Goal: Entertainment & Leisure: Consume media (video, audio)

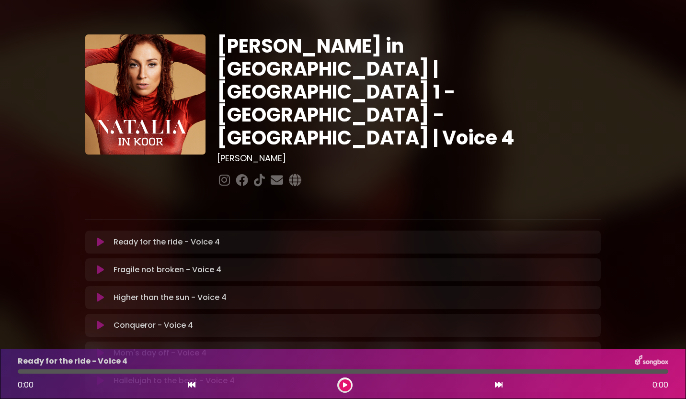
click at [101, 237] on icon at bounding box center [100, 242] width 7 height 10
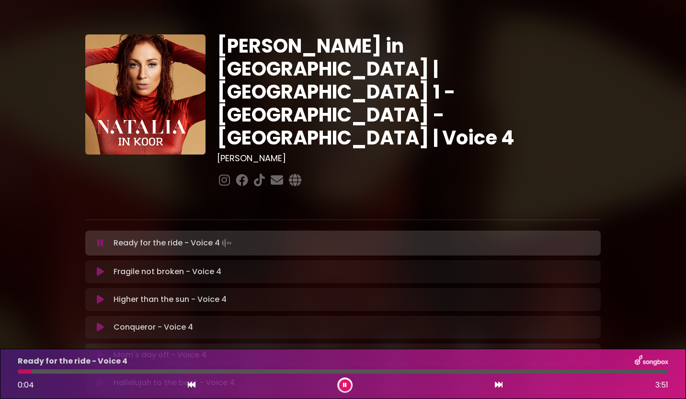
drag, startPoint x: 102, startPoint y: 211, endPoint x: 141, endPoint y: 203, distance: 39.9
click at [141, 237] on div "Ready for the ride - Voice 4 Loading Track..." at bounding box center [343, 243] width 504 height 13
click at [103, 238] on icon at bounding box center [100, 243] width 6 height 10
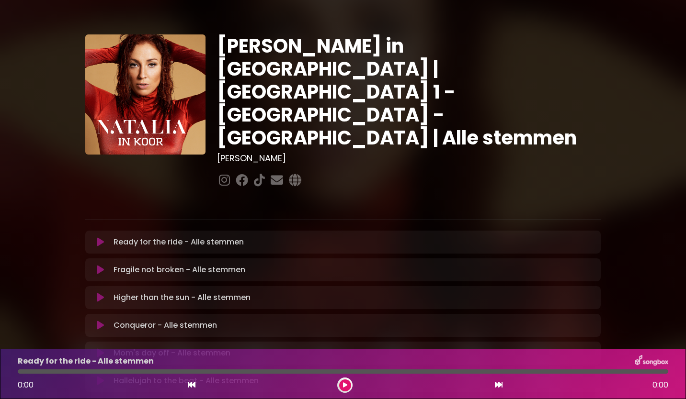
click at [105, 237] on button at bounding box center [100, 242] width 19 height 10
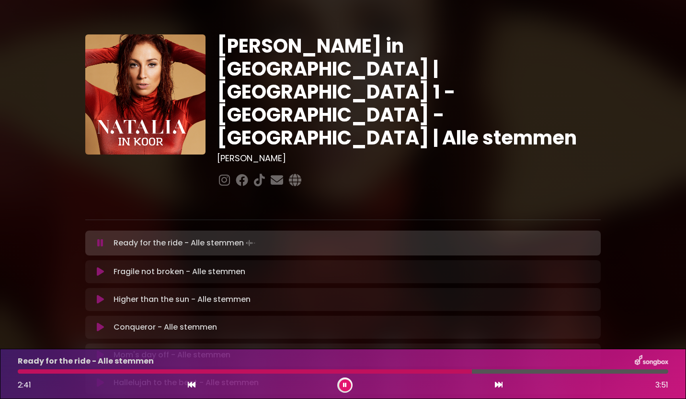
click at [347, 386] on button at bounding box center [345, 386] width 12 height 12
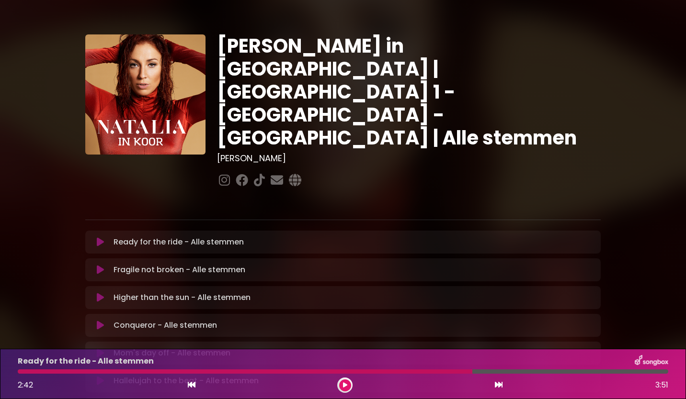
click at [435, 371] on div at bounding box center [245, 372] width 454 height 4
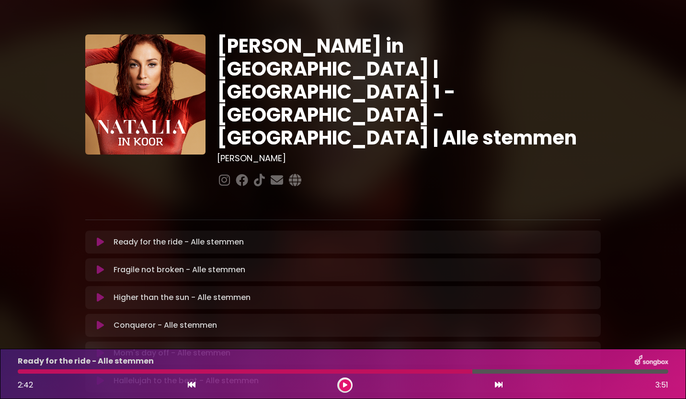
click at [435, 371] on div at bounding box center [245, 372] width 454 height 4
click at [431, 372] on div at bounding box center [245, 372] width 454 height 4
click at [464, 371] on div at bounding box center [245, 372] width 454 height 4
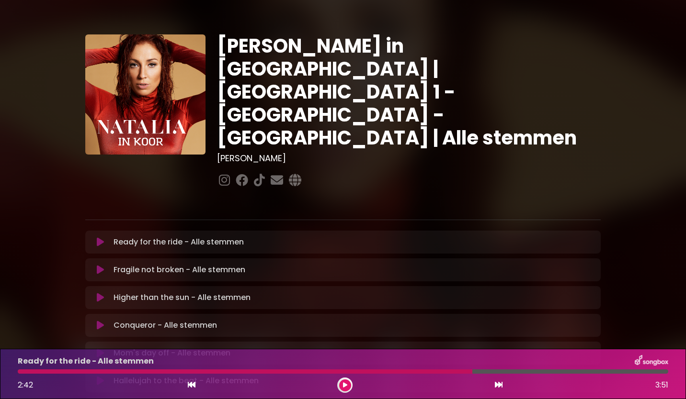
click at [464, 371] on div at bounding box center [245, 372] width 454 height 4
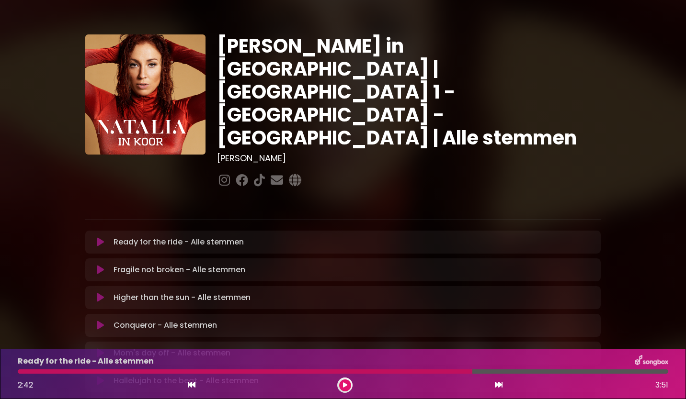
click at [464, 371] on div at bounding box center [245, 372] width 454 height 4
drag, startPoint x: 464, startPoint y: 371, endPoint x: 443, endPoint y: 370, distance: 20.6
click at [443, 370] on div at bounding box center [245, 372] width 454 height 4
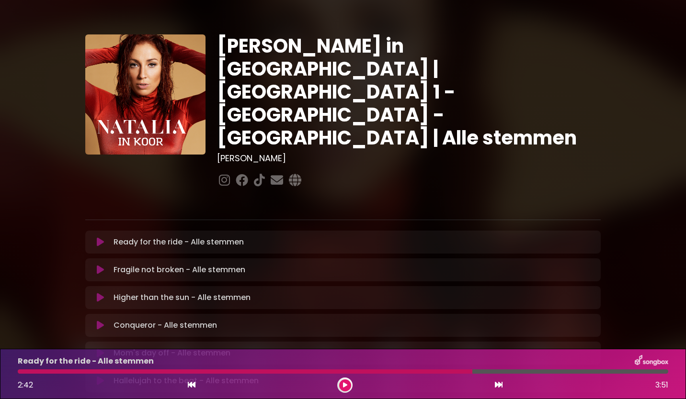
click at [443, 370] on div at bounding box center [245, 372] width 454 height 4
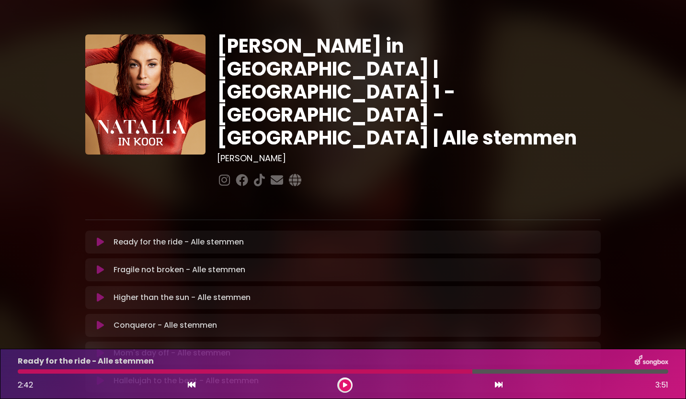
click at [443, 370] on div at bounding box center [245, 372] width 454 height 4
click at [443, 371] on div at bounding box center [245, 372] width 454 height 4
drag, startPoint x: 472, startPoint y: 371, endPoint x: 445, endPoint y: 370, distance: 26.8
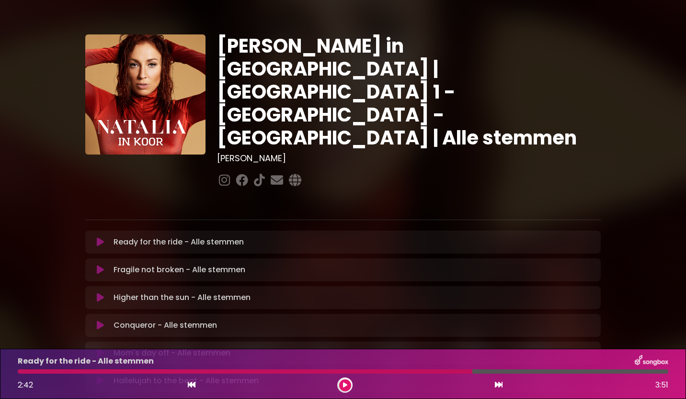
click at [445, 370] on div at bounding box center [343, 372] width 650 height 4
click at [444, 370] on div at bounding box center [245, 372] width 454 height 4
click at [343, 387] on icon at bounding box center [345, 386] width 4 height 6
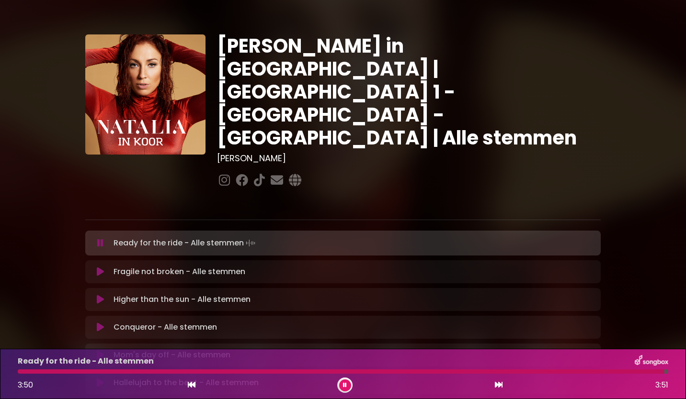
click at [344, 384] on icon at bounding box center [345, 386] width 4 height 6
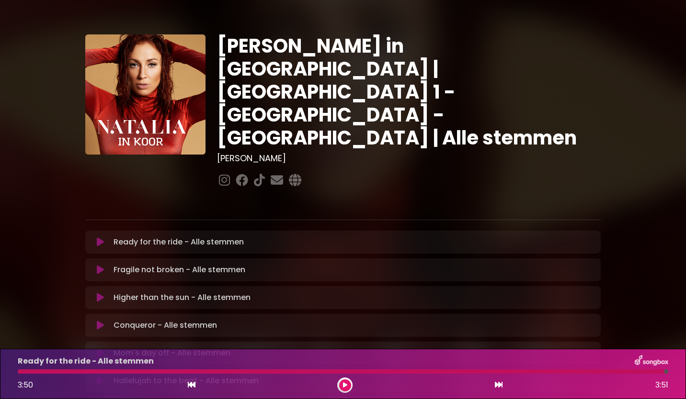
click at [99, 237] on icon at bounding box center [100, 242] width 7 height 10
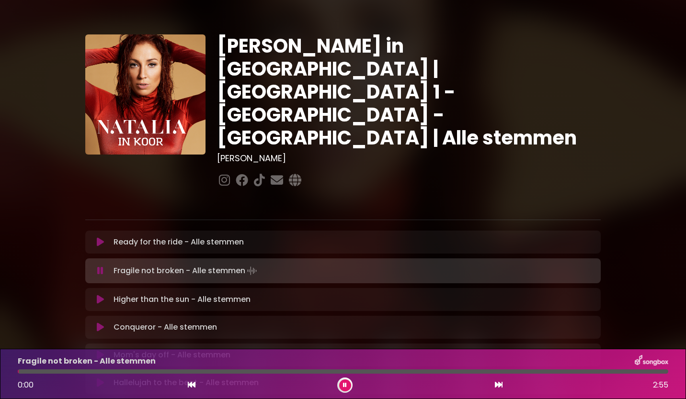
click at [101, 237] on icon at bounding box center [100, 242] width 7 height 10
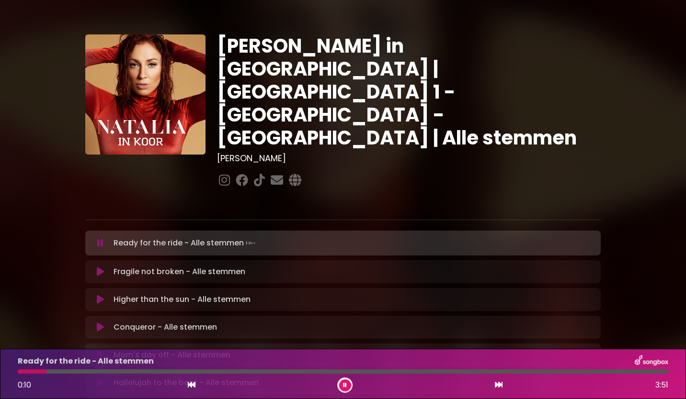
click at [344, 384] on icon at bounding box center [345, 386] width 4 height 6
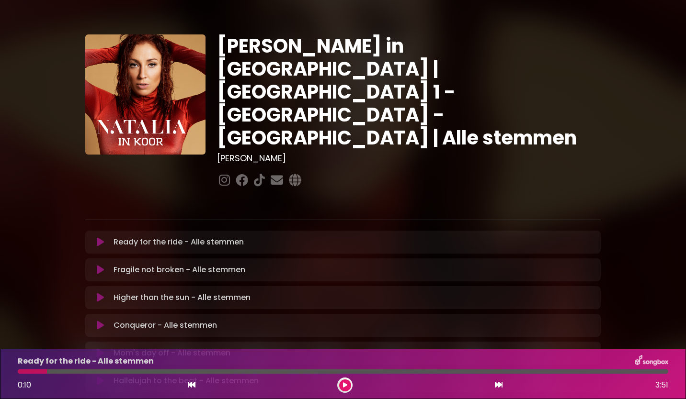
click at [98, 237] on icon at bounding box center [100, 242] width 7 height 10
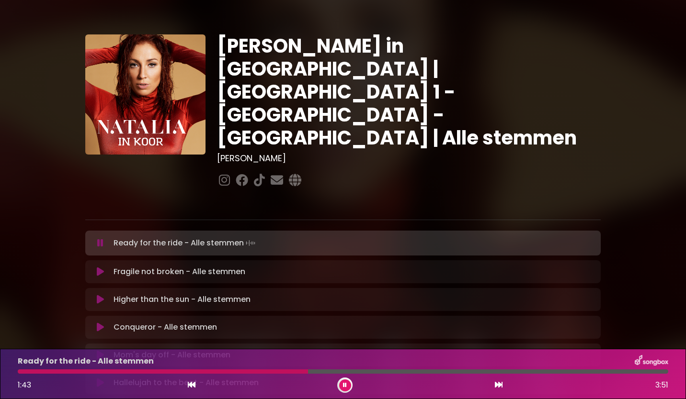
click at [348, 384] on button at bounding box center [345, 386] width 12 height 12
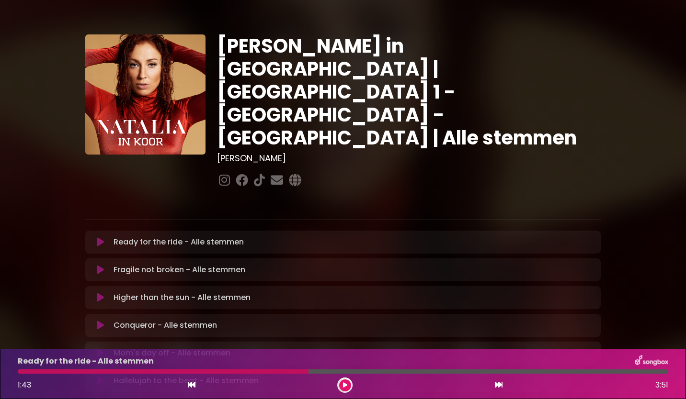
click at [101, 265] on icon at bounding box center [100, 270] width 7 height 10
click at [101, 237] on icon at bounding box center [100, 242] width 7 height 10
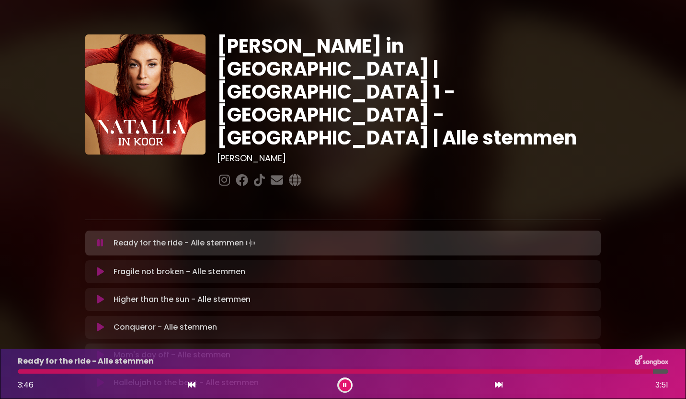
click at [344, 385] on icon at bounding box center [345, 386] width 4 height 6
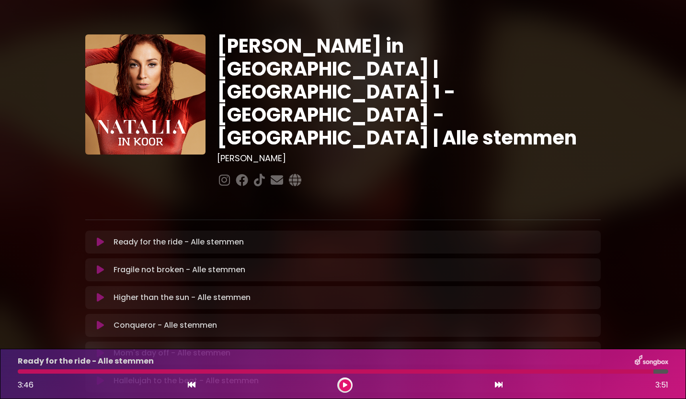
click at [348, 385] on button at bounding box center [345, 386] width 12 height 12
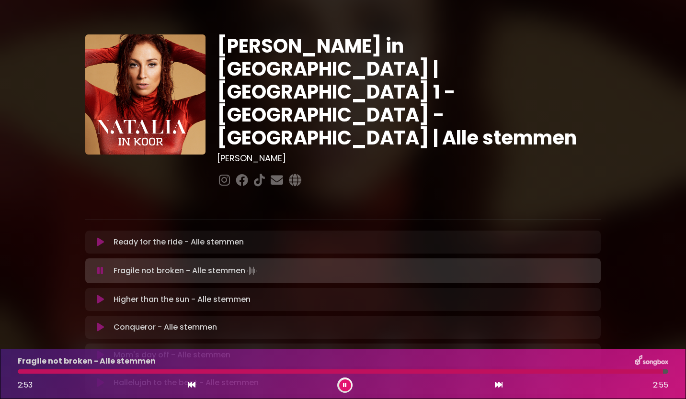
click at [343, 386] on icon at bounding box center [345, 386] width 4 height 6
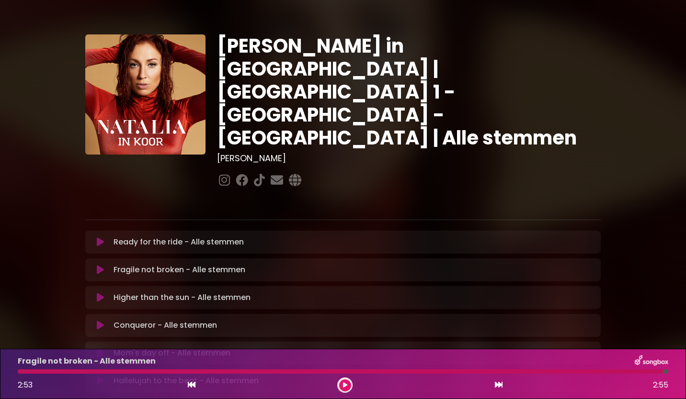
click at [103, 293] on icon at bounding box center [100, 298] width 7 height 10
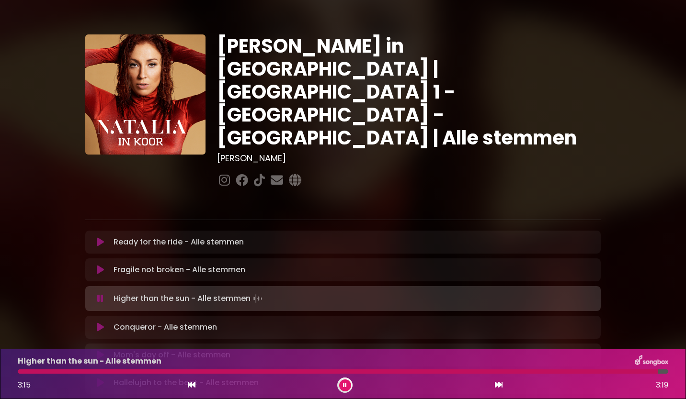
click at [347, 385] on button at bounding box center [345, 386] width 12 height 12
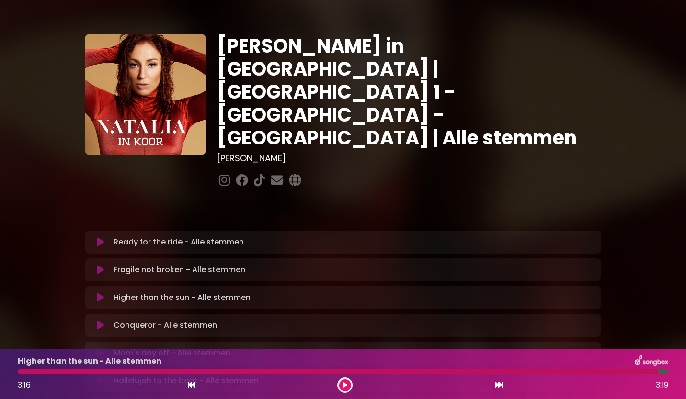
click at [100, 293] on icon at bounding box center [100, 298] width 7 height 10
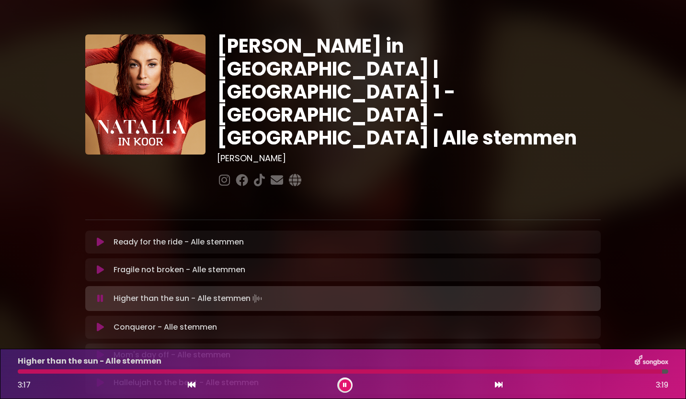
click at [101, 265] on icon at bounding box center [100, 270] width 8 height 10
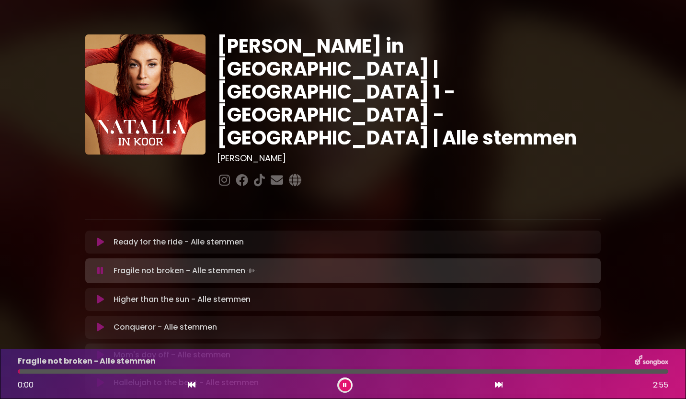
click at [102, 295] on icon at bounding box center [100, 300] width 7 height 10
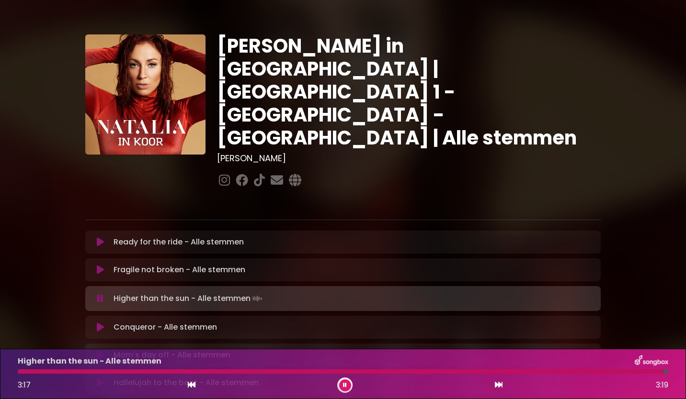
click at [343, 384] on icon at bounding box center [344, 385] width 5 height 6
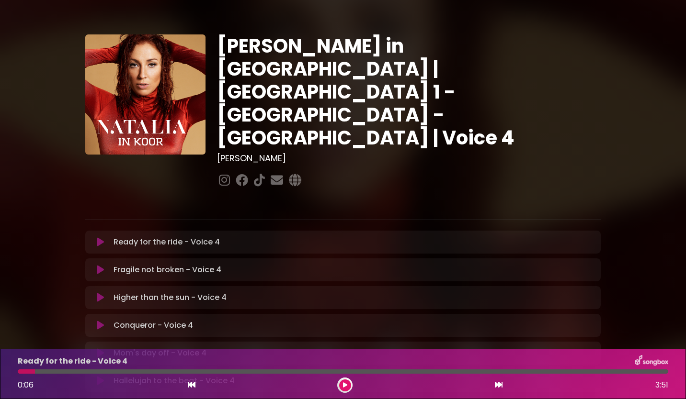
click at [99, 321] on icon at bounding box center [100, 326] width 7 height 10
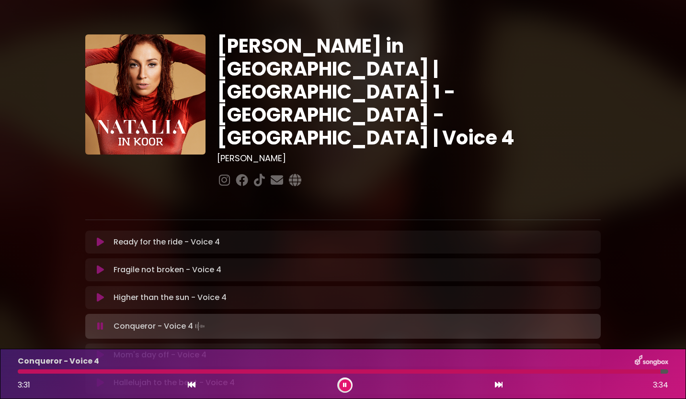
click at [346, 384] on icon at bounding box center [345, 386] width 4 height 6
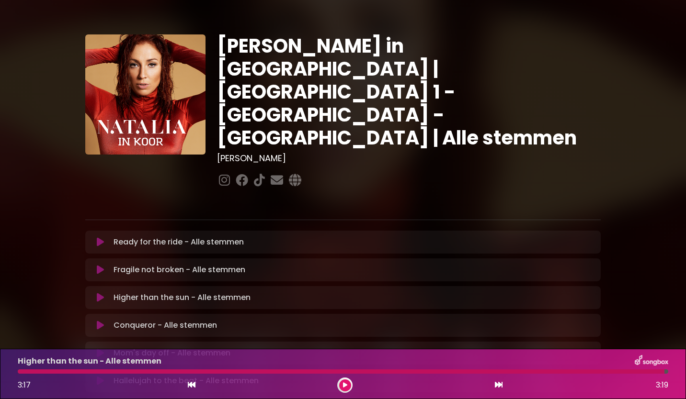
click at [101, 321] on icon at bounding box center [100, 326] width 7 height 10
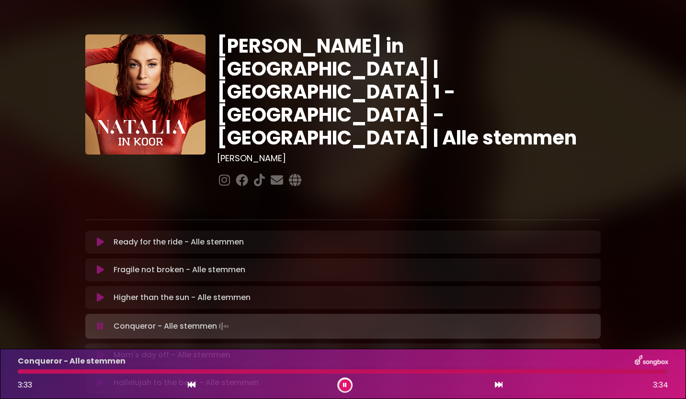
click at [342, 389] on button at bounding box center [345, 386] width 12 height 12
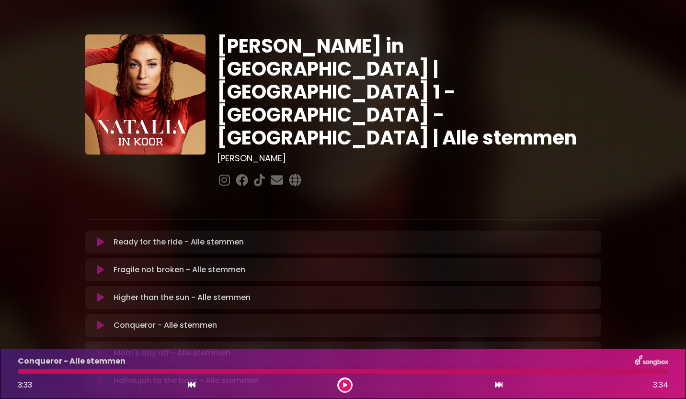
click at [99, 293] on icon at bounding box center [100, 298] width 7 height 10
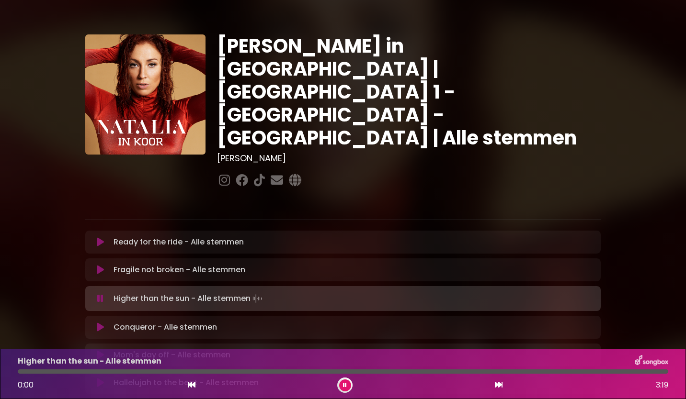
click at [100, 323] on icon at bounding box center [100, 328] width 7 height 10
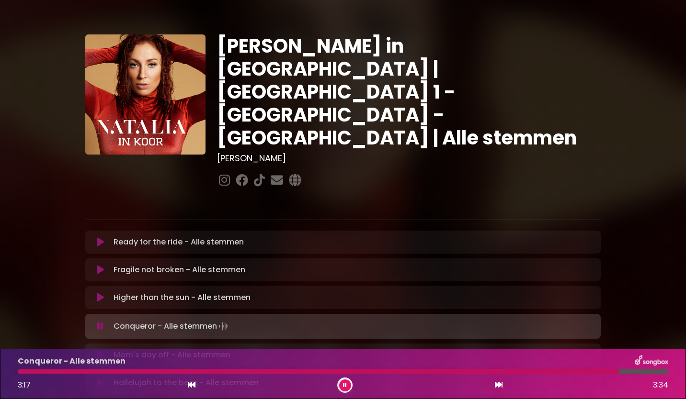
click at [559, 372] on div at bounding box center [318, 372] width 601 height 4
click at [453, 371] on div at bounding box center [327, 372] width 618 height 4
click at [346, 385] on icon at bounding box center [344, 386] width 4 height 6
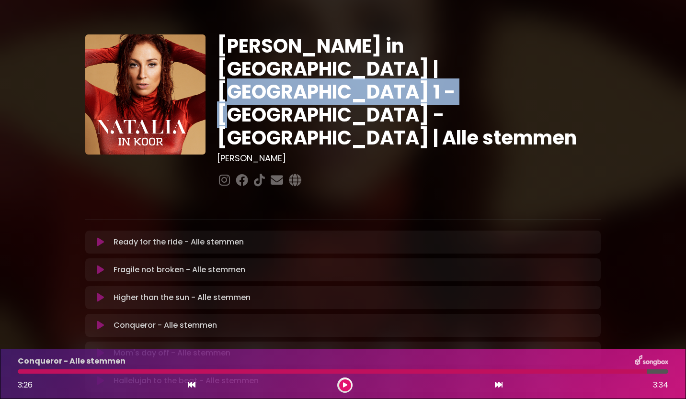
drag, startPoint x: 641, startPoint y: 63, endPoint x: 609, endPoint y: 13, distance: 59.4
click at [609, 13] on div "Natalia in Koor | Antwerpen 1 - Gent - Leuven | Alle stemmen Hans Primusz ×" at bounding box center [343, 293] width 632 height 564
